Goal: Book appointment/travel/reservation

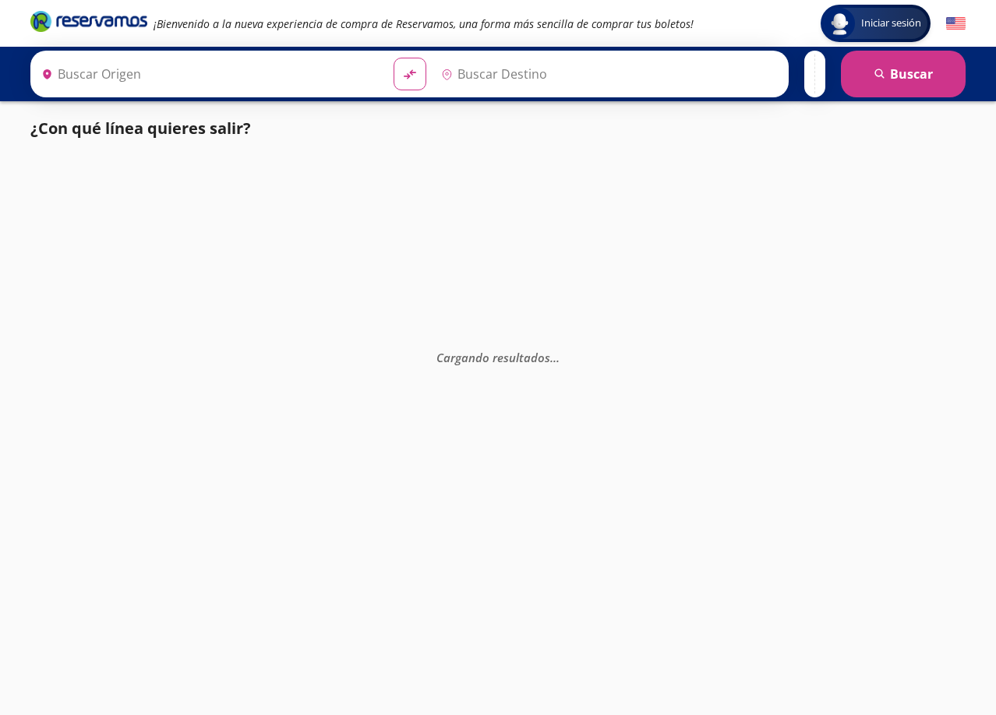
type input "[PERSON_NAME], [GEOGRAPHIC_DATA]"
type input "Apatzingán, [GEOGRAPHIC_DATA]"
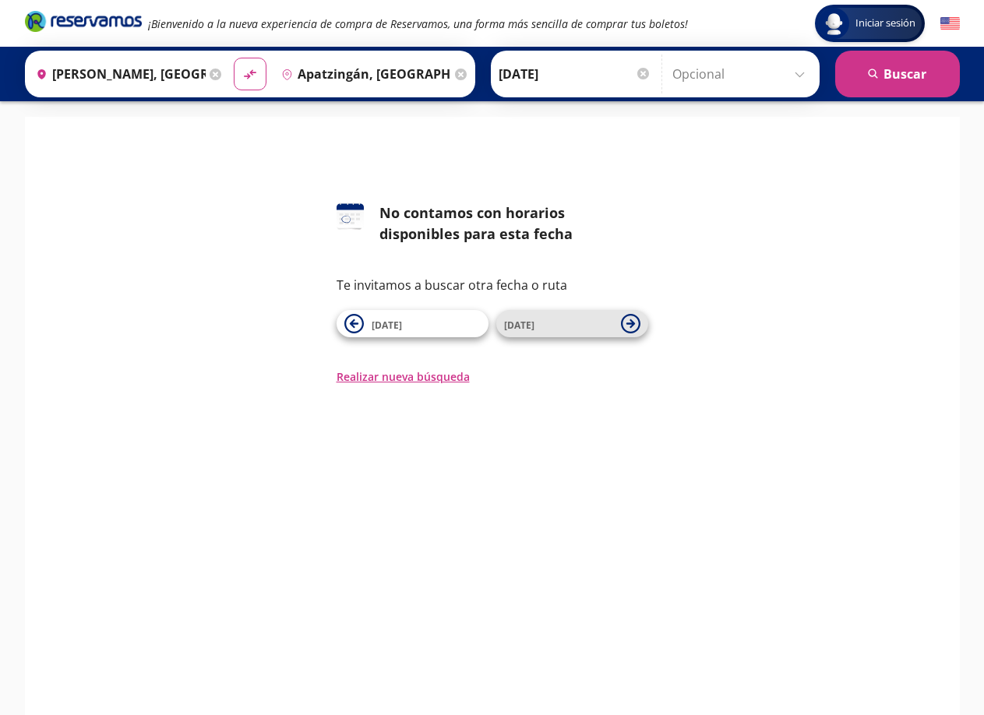
click at [630, 322] on icon at bounding box center [630, 323] width 19 height 19
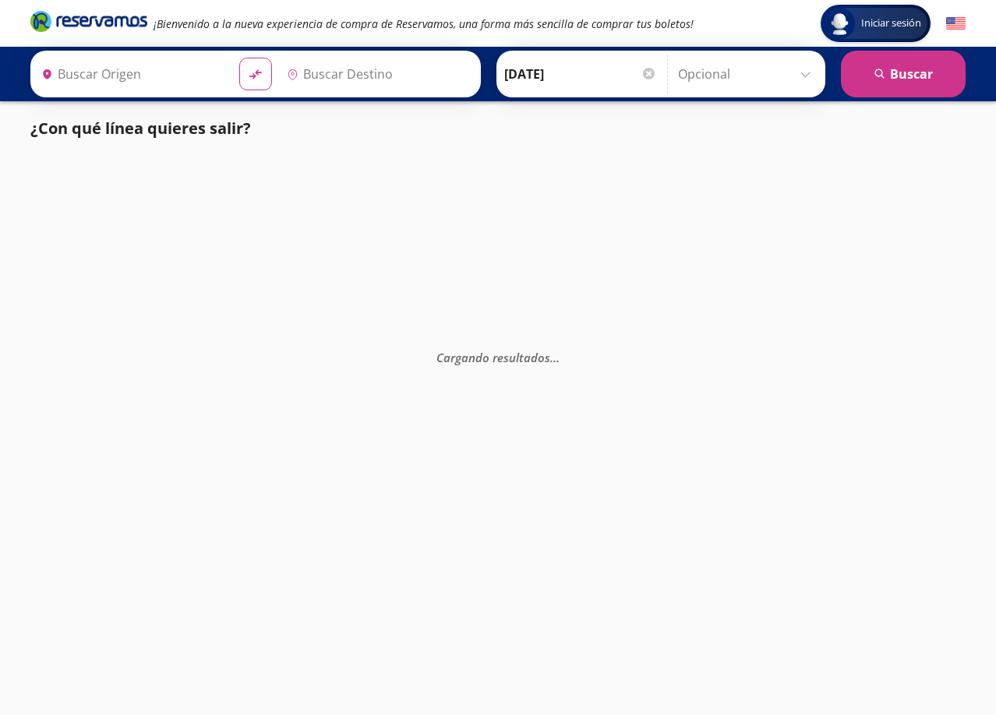
type input "[PERSON_NAME], [GEOGRAPHIC_DATA]"
type input "Apatzingán, [GEOGRAPHIC_DATA]"
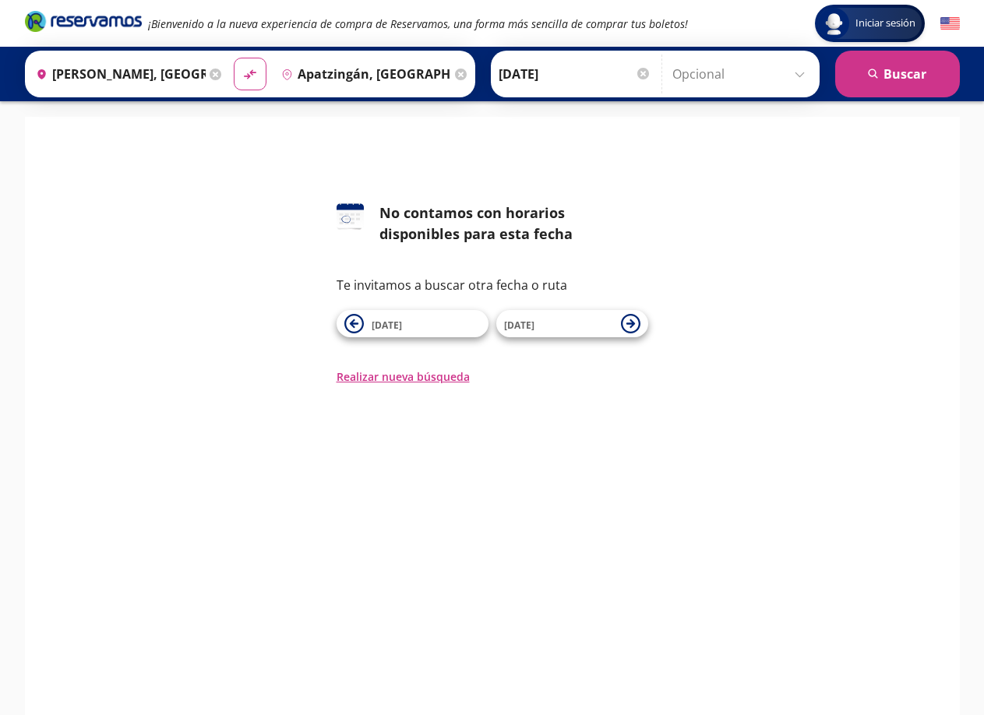
click at [630, 322] on icon at bounding box center [630, 323] width 19 height 19
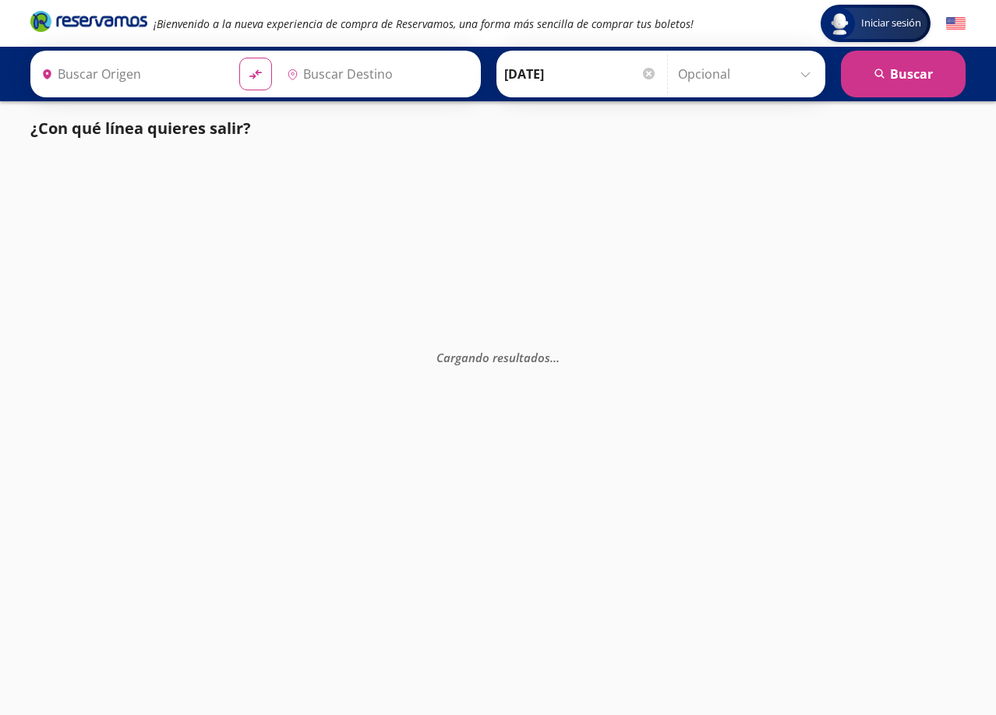
type input "[PERSON_NAME], [GEOGRAPHIC_DATA]"
type input "Apatzingán, [GEOGRAPHIC_DATA]"
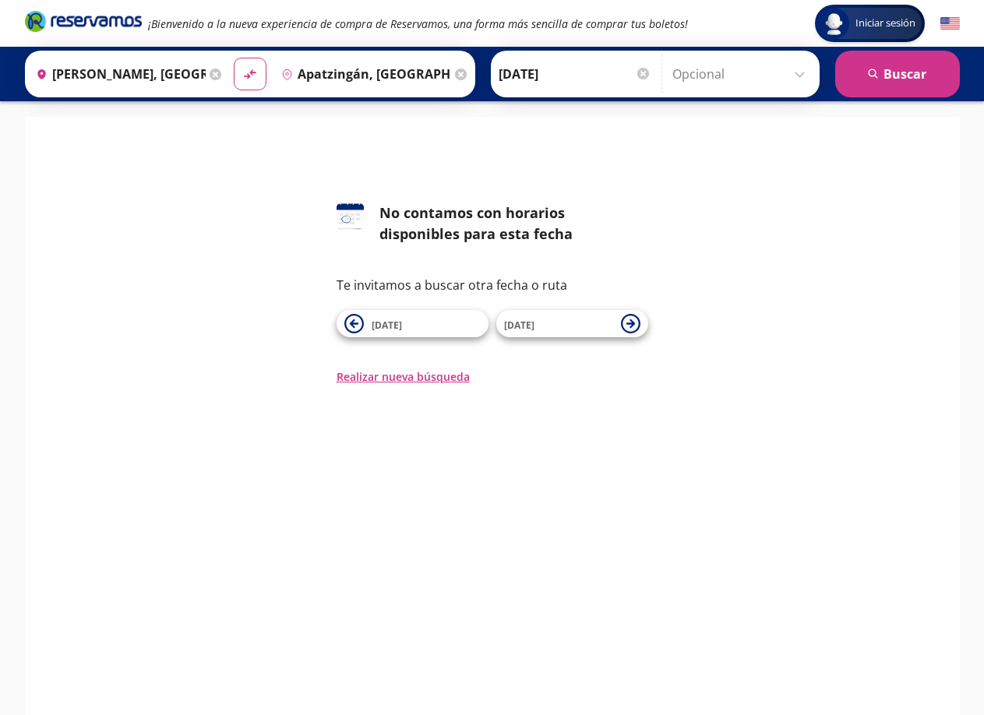
click at [630, 322] on icon at bounding box center [630, 323] width 19 height 19
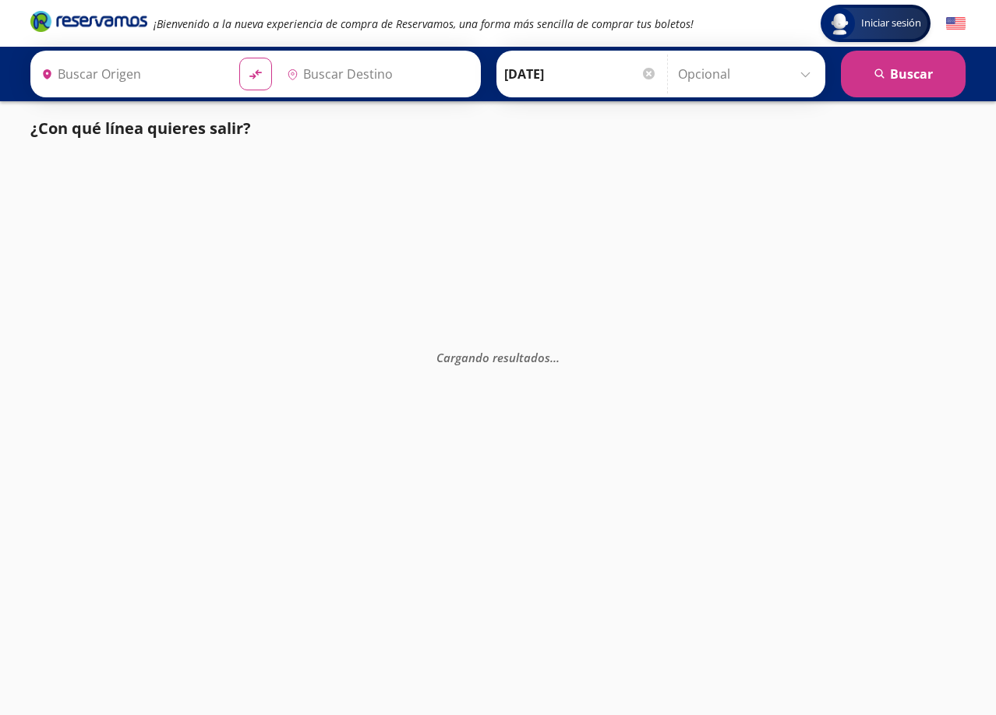
type input "Apatzingán, [GEOGRAPHIC_DATA]"
type input "[PERSON_NAME], [GEOGRAPHIC_DATA]"
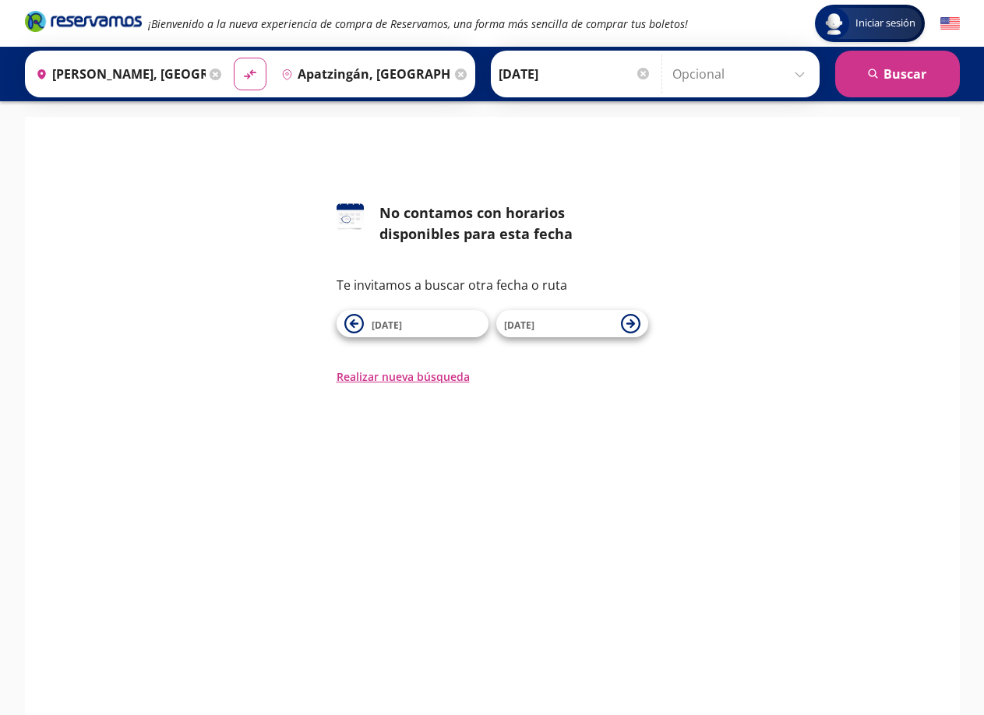
click at [630, 322] on icon at bounding box center [630, 323] width 19 height 19
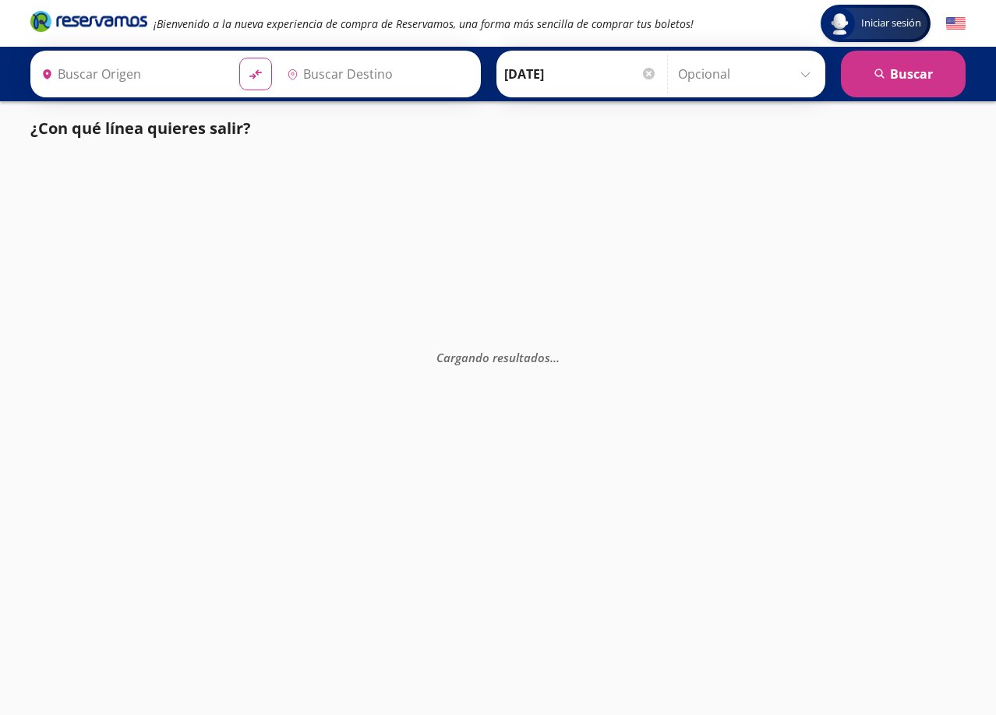
type input "[PERSON_NAME], [GEOGRAPHIC_DATA]"
type input "Apatzingán, [GEOGRAPHIC_DATA]"
type input "[PERSON_NAME], [GEOGRAPHIC_DATA]"
type input "Apatzingán, [GEOGRAPHIC_DATA]"
type input "[PERSON_NAME], [GEOGRAPHIC_DATA]"
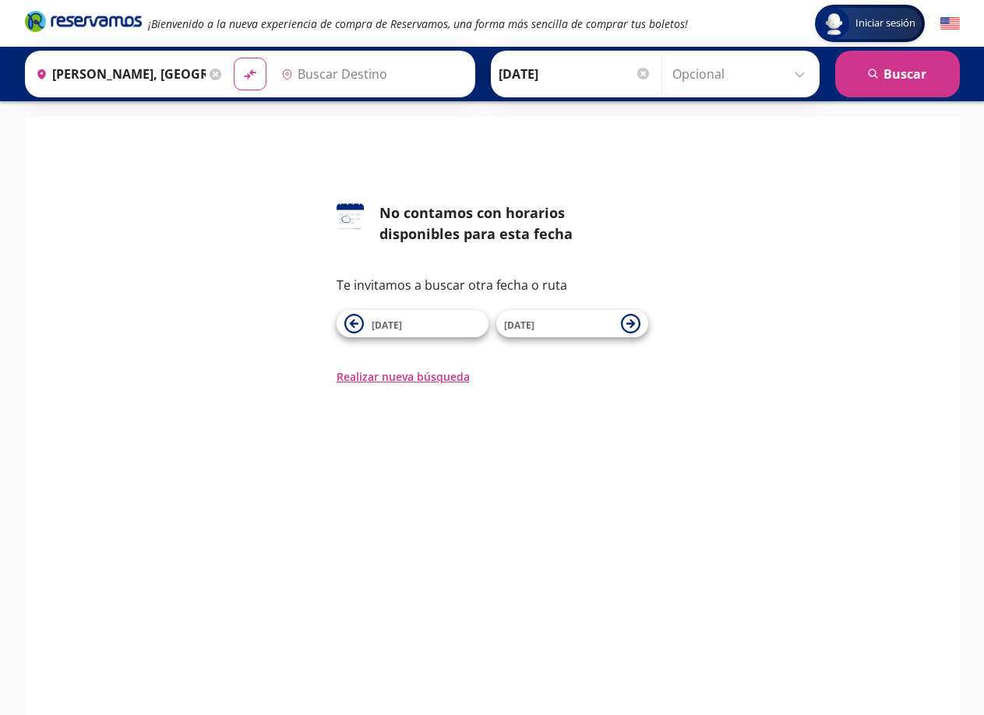
type input "Apatzingán, [GEOGRAPHIC_DATA]"
type input "[PERSON_NAME], [GEOGRAPHIC_DATA]"
type input "Apatzingán, [GEOGRAPHIC_DATA]"
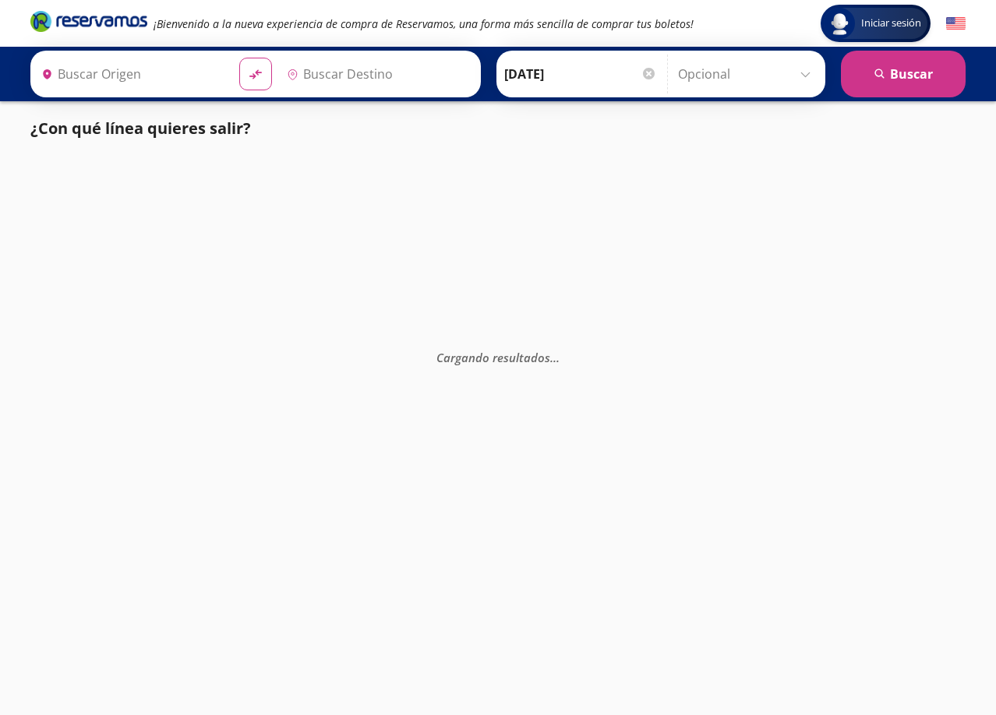
type input "[PERSON_NAME], [GEOGRAPHIC_DATA]"
type input "Apatzingán, [GEOGRAPHIC_DATA]"
